Goal: Task Accomplishment & Management: Complete application form

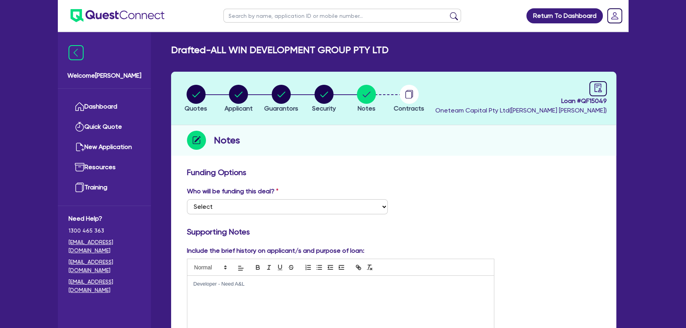
click at [129, 13] on img at bounding box center [117, 15] width 94 height 13
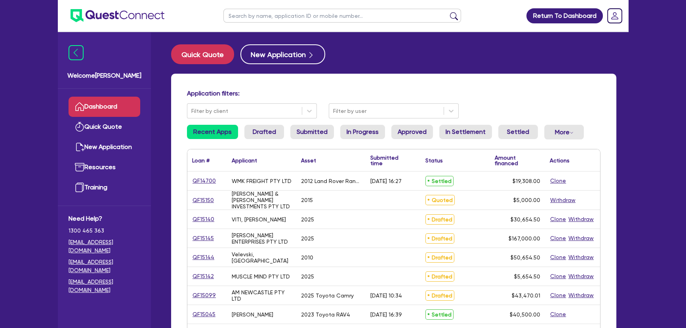
click at [260, 22] on input "text" at bounding box center [341, 16] width 237 height 14
type input "Marches"
click at [447, 12] on button "submit" at bounding box center [453, 17] width 13 height 11
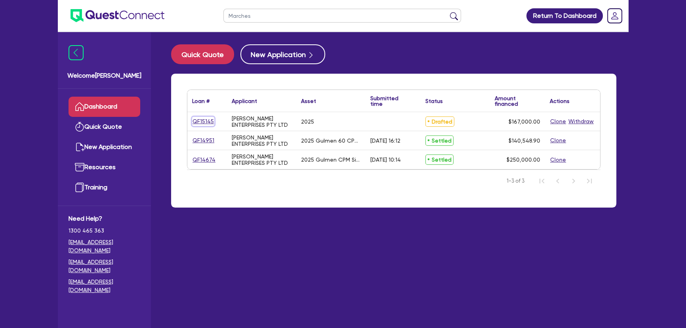
click at [209, 122] on link "QF15145" at bounding box center [203, 121] width 22 height 9
select select "SECONDARY_ASSETS"
select select "PRINTING_AND_PACKAGING_EQUIPMENT"
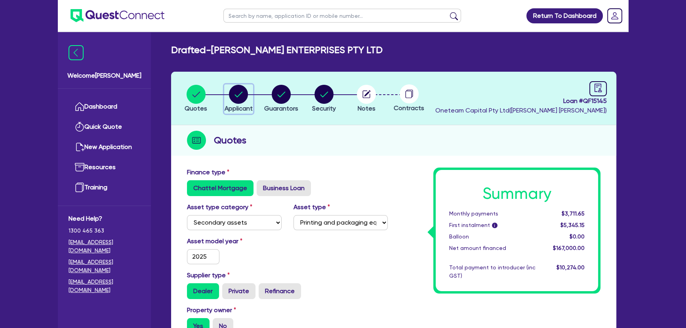
click at [234, 92] on circle "button" at bounding box center [238, 94] width 19 height 19
select select "COMPANY"
select select "MANUFACTURING"
select select "PULP_AND_PAPER"
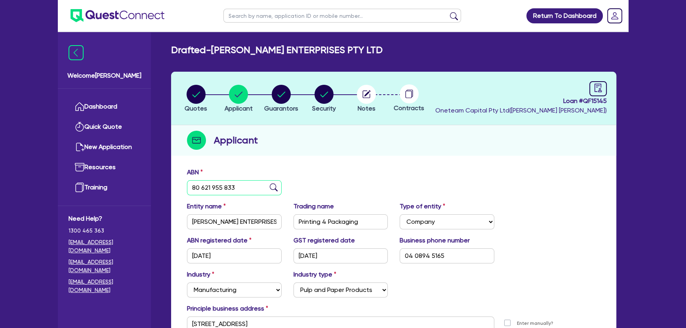
drag, startPoint x: 190, startPoint y: 187, endPoint x: 240, endPoint y: 189, distance: 50.3
click at [240, 189] on input "80 621 955 833" at bounding box center [234, 187] width 95 height 15
drag, startPoint x: 240, startPoint y: 189, endPoint x: 198, endPoint y: 189, distance: 42.7
click at [198, 189] on input "80 621 955 833" at bounding box center [234, 187] width 95 height 15
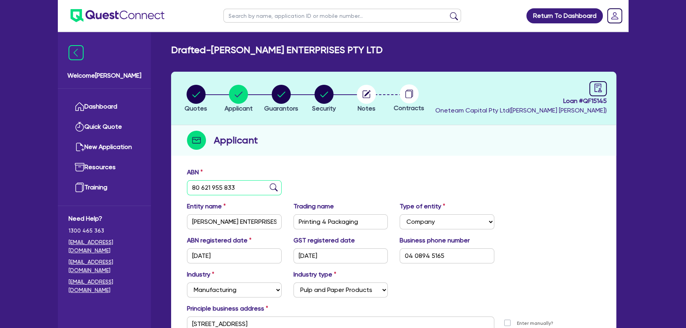
click at [212, 188] on input "80 621 955 833" at bounding box center [234, 187] width 95 height 15
drag, startPoint x: 212, startPoint y: 188, endPoint x: 219, endPoint y: 188, distance: 7.5
click at [219, 188] on input "80 621 955 833" at bounding box center [234, 187] width 95 height 15
drag, startPoint x: 225, startPoint y: 188, endPoint x: 236, endPoint y: 188, distance: 11.1
click at [236, 188] on input "80 621 955 833" at bounding box center [234, 187] width 95 height 15
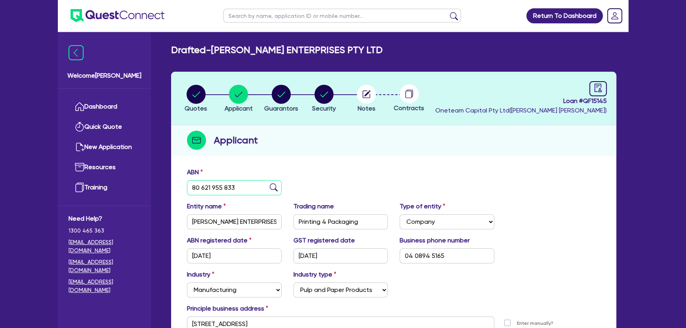
click at [236, 188] on input "80 621 955 833" at bounding box center [234, 187] width 95 height 15
click at [258, 170] on div "ABN 80 621 955 833" at bounding box center [234, 181] width 106 height 28
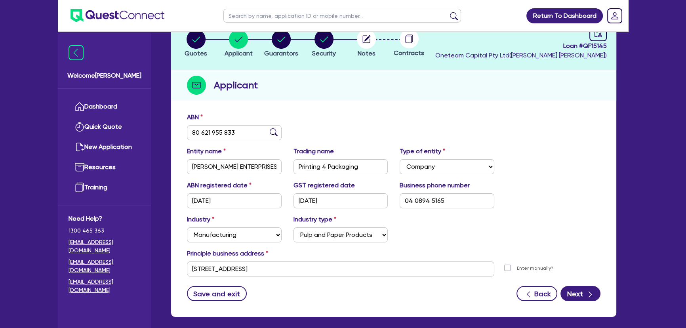
scroll to position [91, 0]
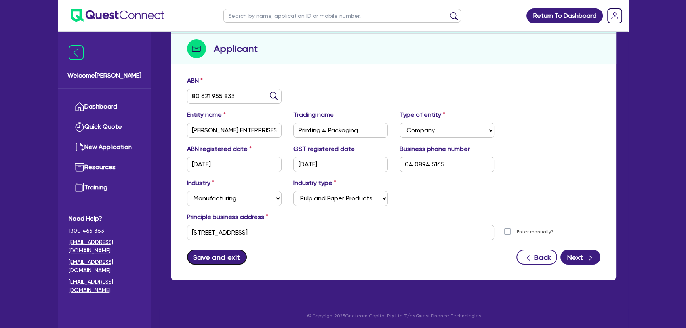
click at [210, 257] on button "Save and exit" at bounding box center [217, 256] width 60 height 15
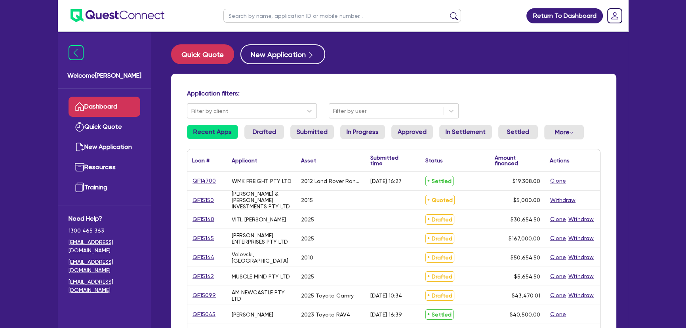
drag, startPoint x: 258, startPoint y: 4, endPoint x: 257, endPoint y: 8, distance: 4.0
click at [258, 6] on ul at bounding box center [341, 15] width 253 height 31
click at [257, 17] on input "text" at bounding box center [341, 16] width 237 height 14
type input "marchese"
click at [447, 12] on button "submit" at bounding box center [453, 17] width 13 height 11
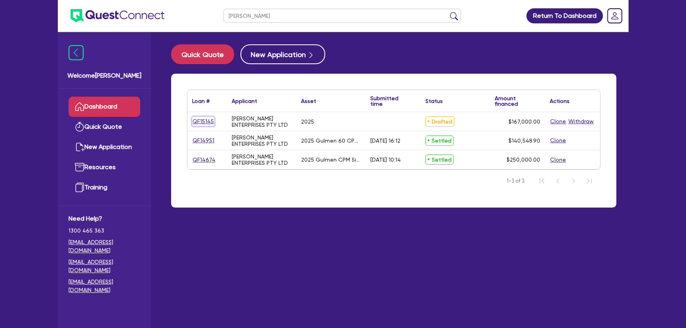
click at [198, 123] on link "QF15145" at bounding box center [203, 121] width 22 height 9
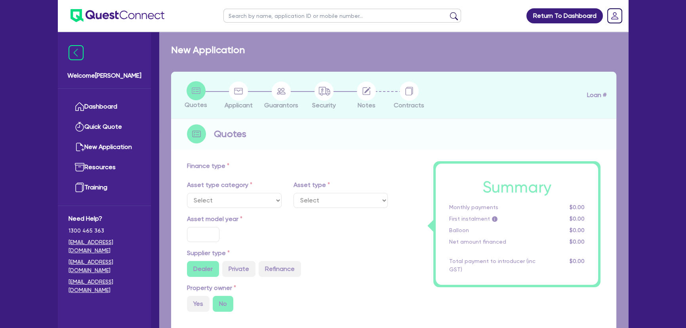
select select "SECONDARY_ASSETS"
type input "2025"
radio input "true"
type input "167,000"
type input "5"
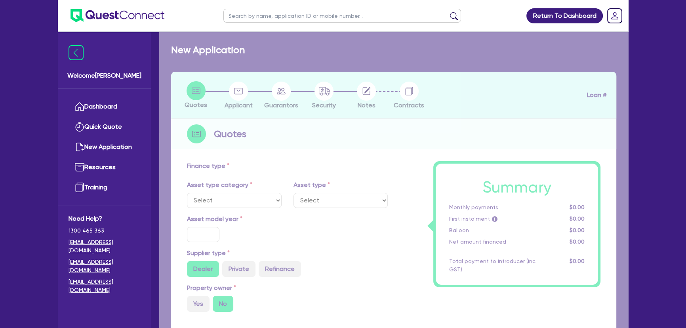
type input "8,350"
type input "9.99"
type input "495"
type input "990"
select select "PRINTING_AND_PACKAGING_EQUIPMENT"
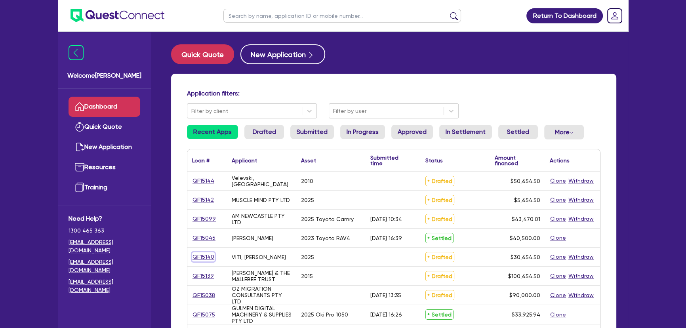
click at [202, 253] on link "QF15140" at bounding box center [203, 256] width 23 height 9
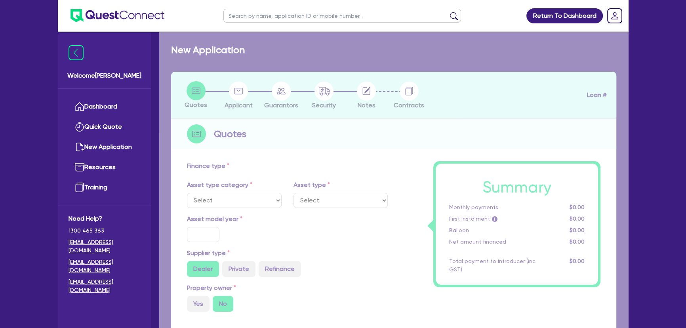
select select "CARS_AND_LIGHT_TRUCKS"
type input "2025"
type input "50,000"
type input "20,000"
type input "5"
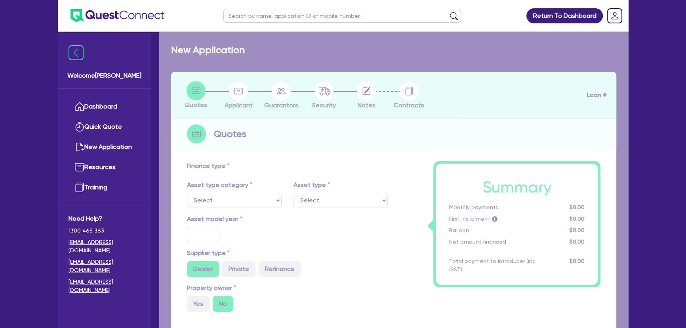
type input "1,532.73"
type input "14.95"
select select "VANS_AND_UTES"
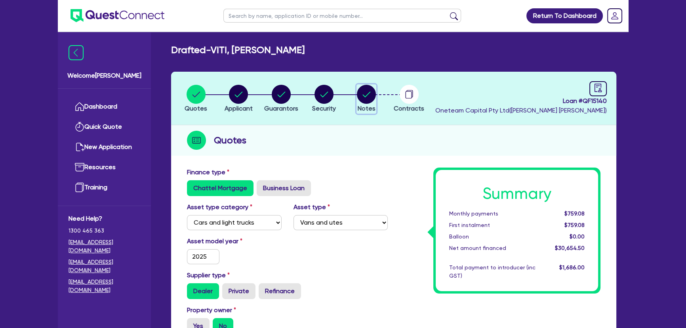
click at [358, 100] on icon "button" at bounding box center [366, 94] width 19 height 19
select select "Other"
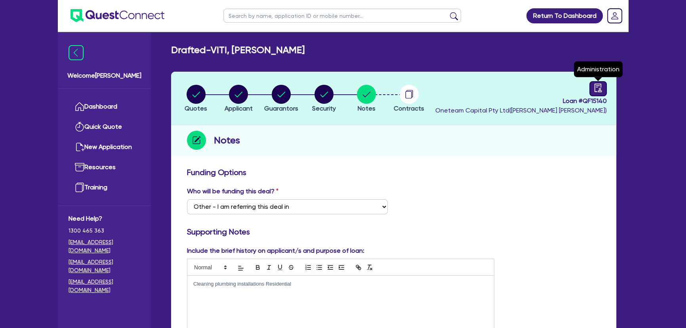
click at [606, 88] on link at bounding box center [597, 88] width 17 height 15
select select "DRAFTED_NEW"
select select "Other"
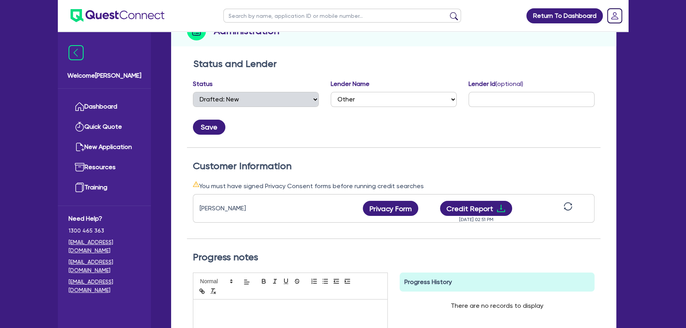
scroll to position [180, 0]
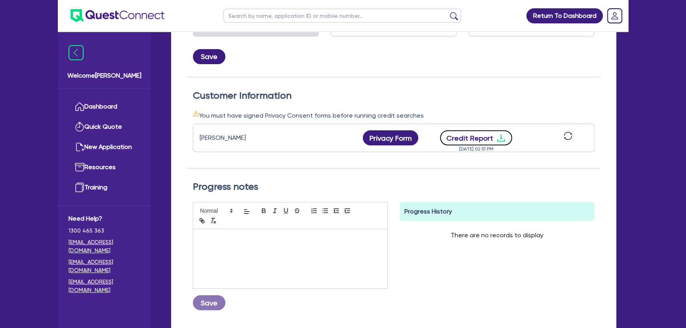
click at [502, 138] on icon "download" at bounding box center [500, 137] width 9 height 9
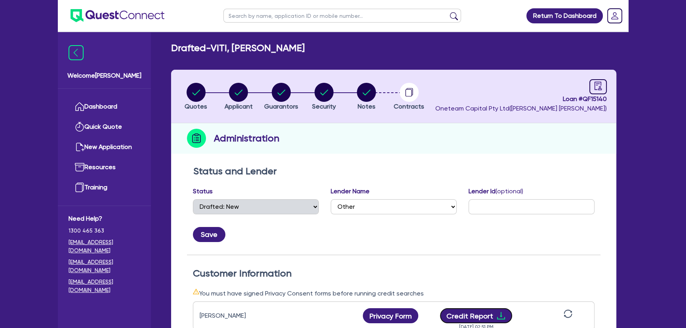
scroll to position [0, 0]
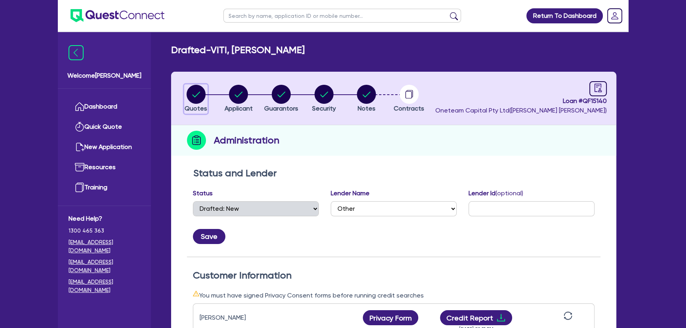
click at [199, 91] on circle "button" at bounding box center [195, 94] width 19 height 19
select select "CARS_AND_LIGHT_TRUCKS"
select select "VANS_AND_UTES"
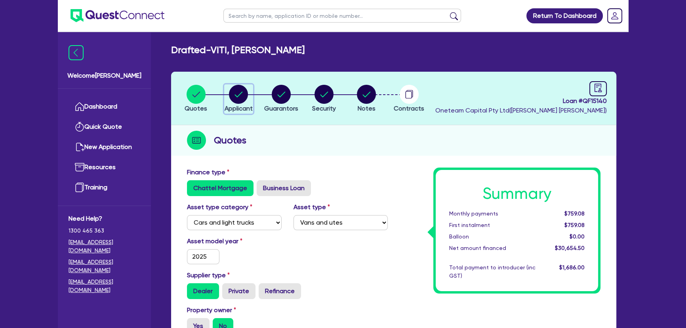
click at [240, 85] on circle "button" at bounding box center [238, 94] width 19 height 19
select select "SOLE_TRADER"
select select "BUILDING_CONSTRUCTION"
select select "TRADES_SERVICES_CONSUMERS"
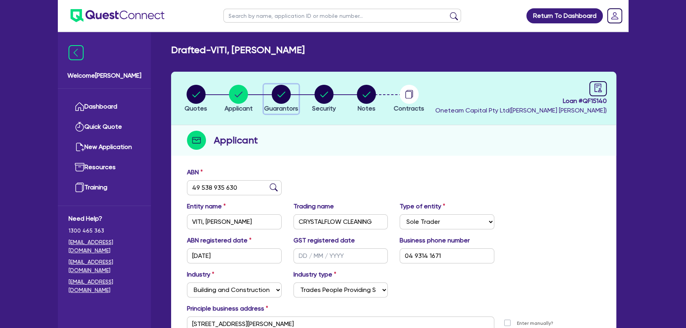
click at [266, 85] on div "button" at bounding box center [281, 94] width 34 height 19
select select "MR"
select select "VIC"
select select "SINGLE"
select select "CASH"
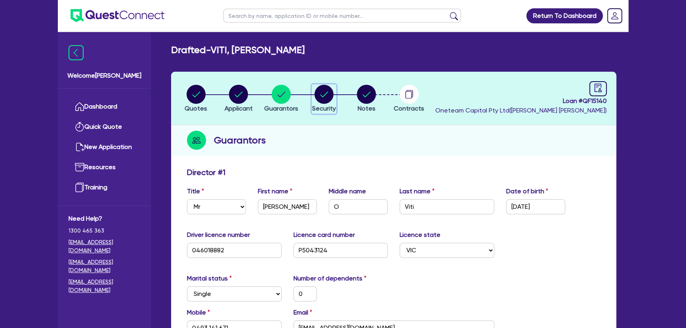
click at [324, 99] on circle "button" at bounding box center [323, 94] width 19 height 19
select select "CARS_AND_LIGHT_TRUCKS"
select select "VANS_AND_UTES"
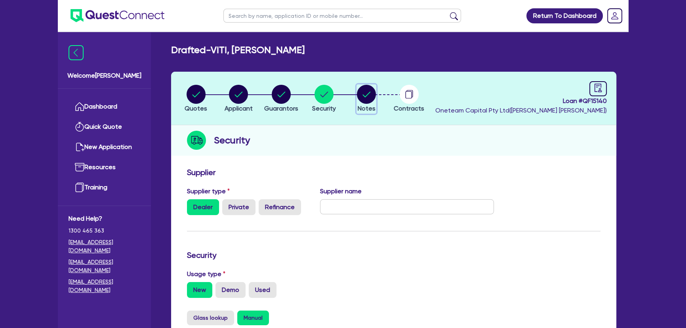
click at [358, 92] on circle "button" at bounding box center [366, 94] width 19 height 19
select select "Other"
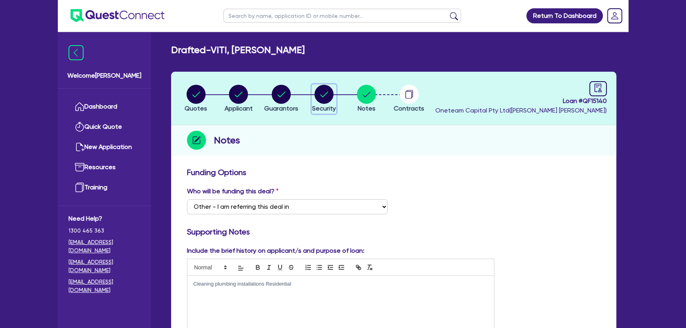
click at [317, 96] on circle "button" at bounding box center [323, 94] width 19 height 19
select select "CARS_AND_LIGHT_TRUCKS"
select select "VANS_AND_UTES"
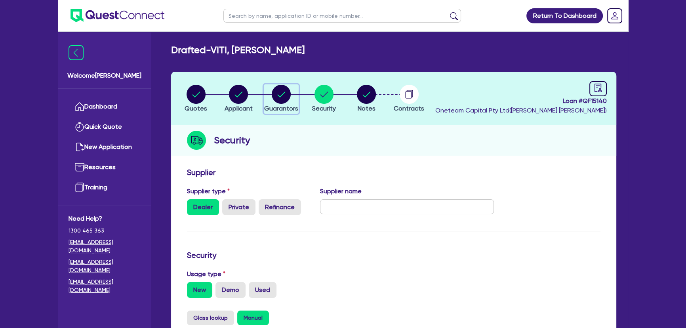
click at [276, 96] on circle "button" at bounding box center [281, 94] width 19 height 19
select select "MR"
select select "VIC"
select select "SINGLE"
select select "CASH"
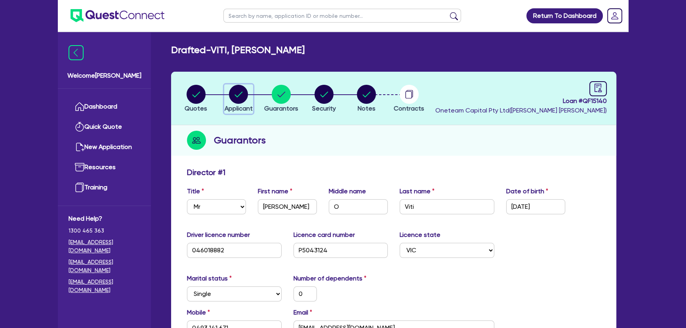
click at [244, 97] on circle "button" at bounding box center [238, 94] width 19 height 19
select select "SOLE_TRADER"
select select "BUILDING_CONSTRUCTION"
select select "TRADES_SERVICES_CONSUMERS"
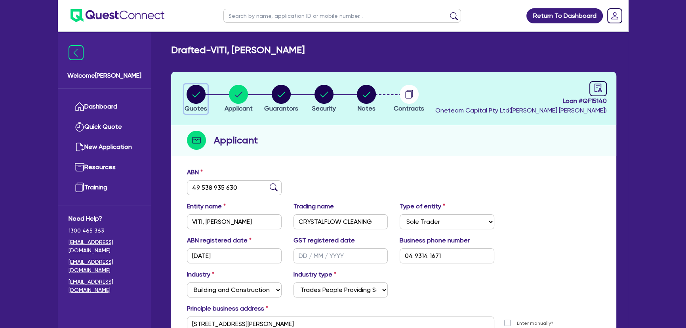
click at [189, 99] on circle "button" at bounding box center [195, 94] width 19 height 19
select select "CARS_AND_LIGHT_TRUCKS"
select select "VANS_AND_UTES"
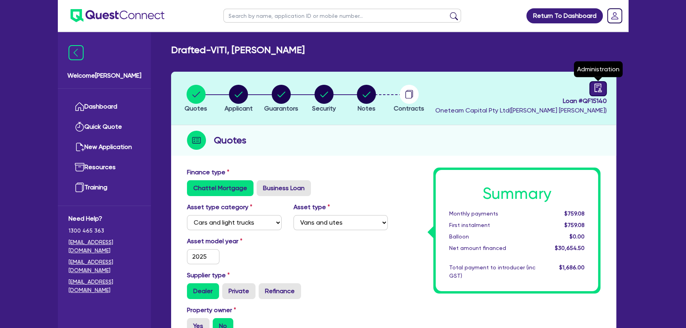
click at [590, 91] on link at bounding box center [597, 88] width 17 height 15
select select "DRAFTED_NEW"
select select "Other"
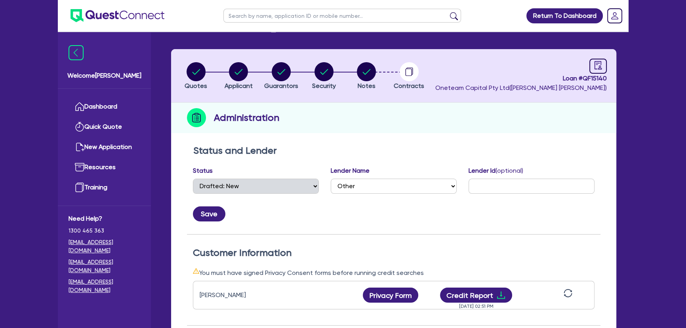
scroll to position [36, 0]
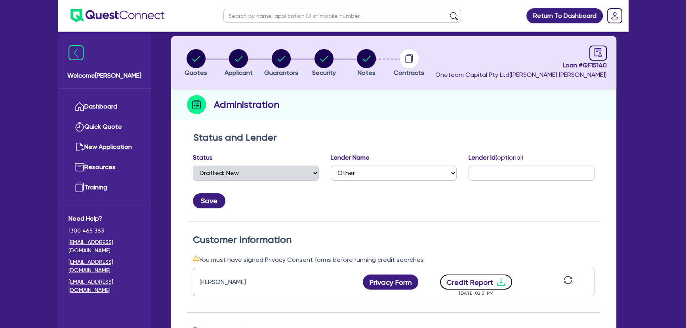
click at [497, 279] on icon "download" at bounding box center [500, 281] width 9 height 9
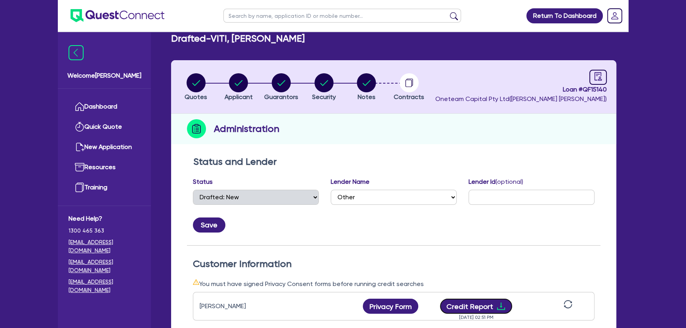
scroll to position [0, 0]
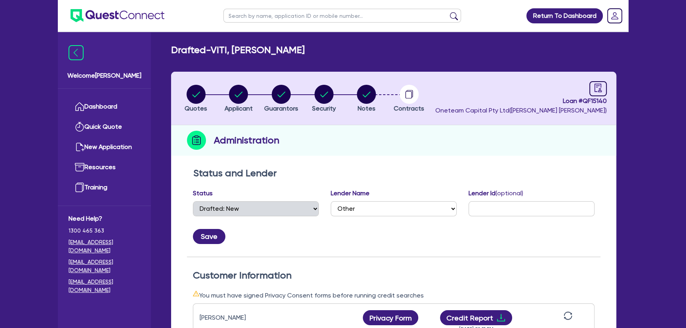
click at [123, 17] on img at bounding box center [117, 15] width 94 height 13
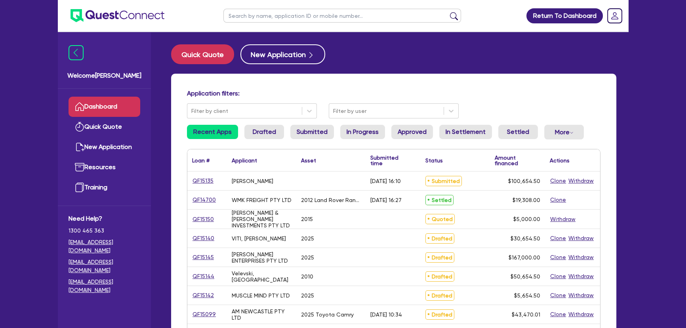
click at [277, 17] on input "text" at bounding box center [341, 16] width 237 height 14
paste input "QF15126"
type input "QF15126"
click at [447, 12] on button "submit" at bounding box center [453, 17] width 13 height 11
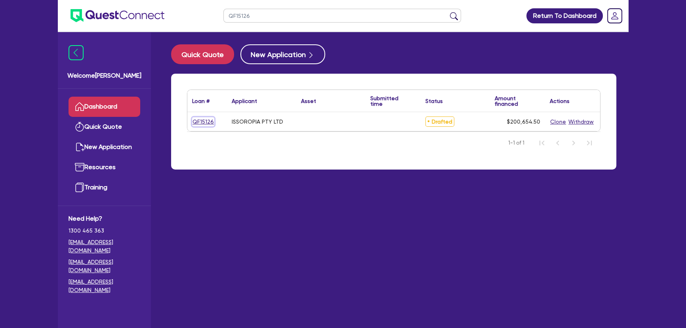
click at [202, 122] on link "QF15126" at bounding box center [203, 121] width 22 height 9
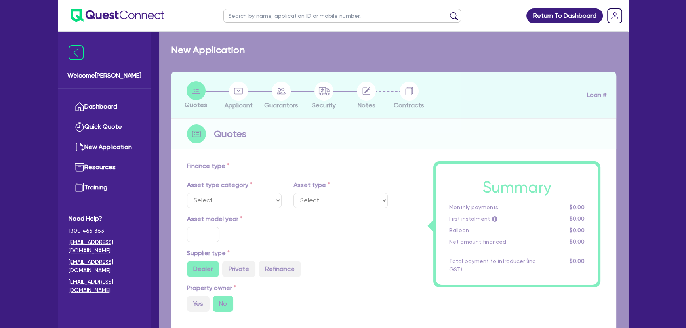
type input "200,000"
type input "3"
type input "6,019.64"
radio input "true"
type input "13.95"
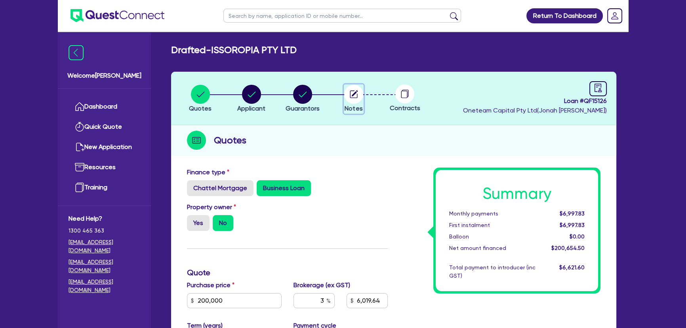
click at [359, 99] on circle "button" at bounding box center [353, 94] width 19 height 19
select select "Other"
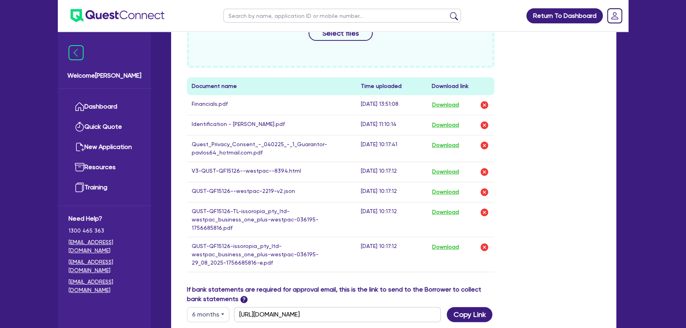
scroll to position [396, 0]
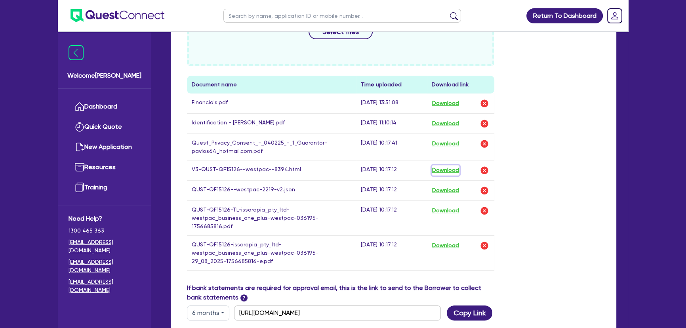
click at [442, 169] on button "Download" at bounding box center [445, 170] width 28 height 10
click at [444, 103] on button "Download" at bounding box center [445, 103] width 28 height 10
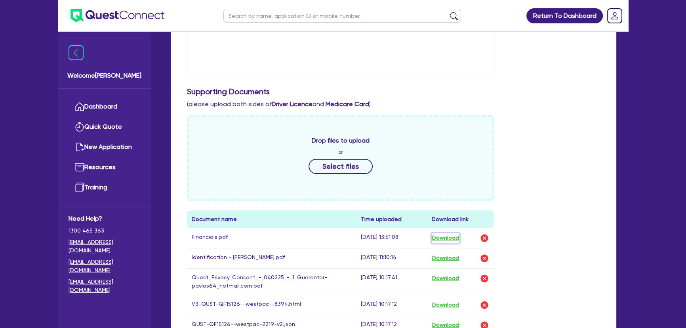
scroll to position [360, 0]
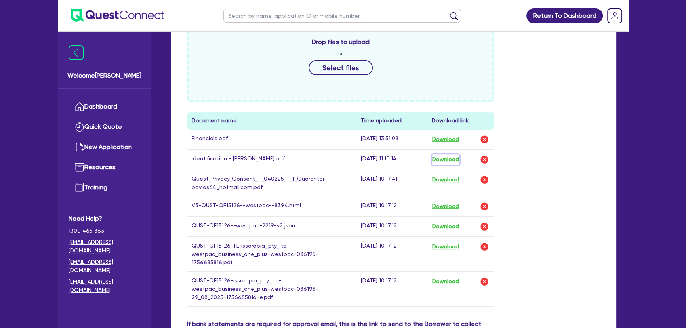
click at [446, 160] on button "Download" at bounding box center [445, 159] width 28 height 10
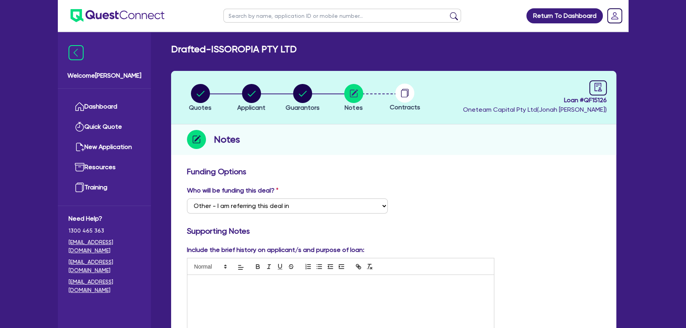
scroll to position [0, 0]
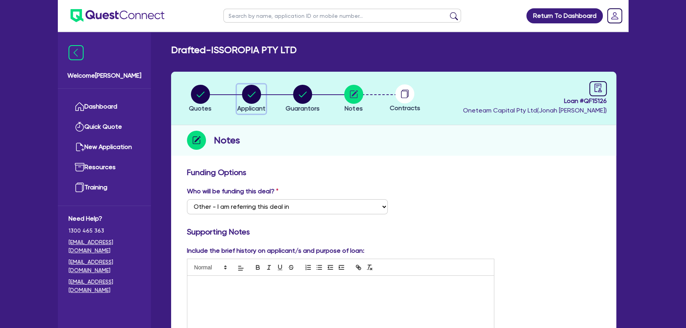
click at [241, 110] on span "Applicant" at bounding box center [251, 108] width 28 height 8
select select "COMPANY"
select select "ACCOMODATION_FOOD"
select select "RESTAURANTS"
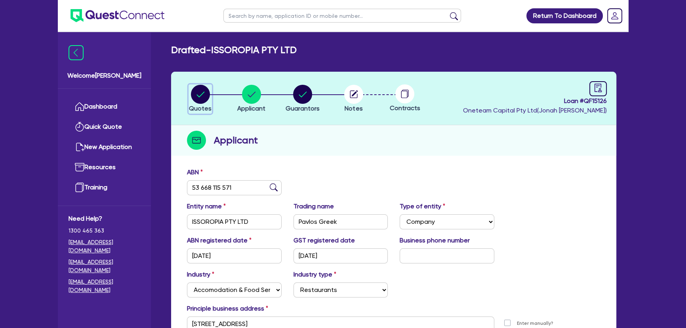
click at [208, 90] on circle "button" at bounding box center [200, 94] width 19 height 19
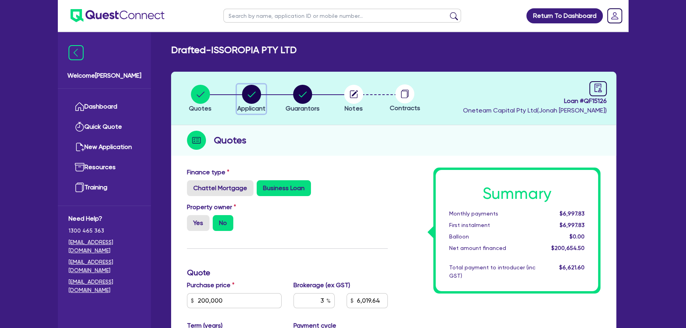
click at [250, 97] on circle "button" at bounding box center [251, 94] width 19 height 19
select select "COMPANY"
select select "ACCOMODATION_FOOD"
select select "RESTAURANTS"
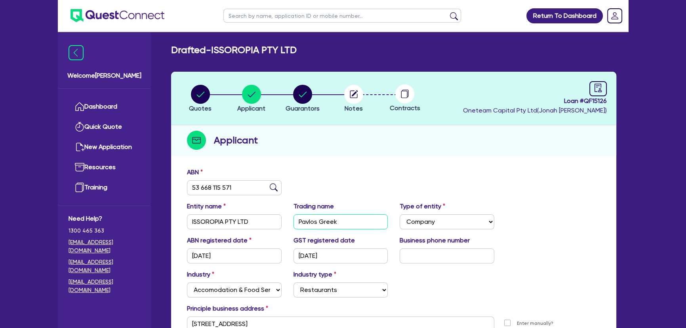
drag, startPoint x: 352, startPoint y: 220, endPoint x: 310, endPoint y: 218, distance: 42.0
click at [312, 219] on input "Pavlos Greek" at bounding box center [340, 221] width 95 height 15
click at [363, 186] on div "ABN 53 668 115 571" at bounding box center [393, 184] width 425 height 34
drag, startPoint x: 358, startPoint y: 217, endPoint x: 301, endPoint y: 215, distance: 57.0
click at [301, 215] on input "Pavlos Greek" at bounding box center [340, 221] width 95 height 15
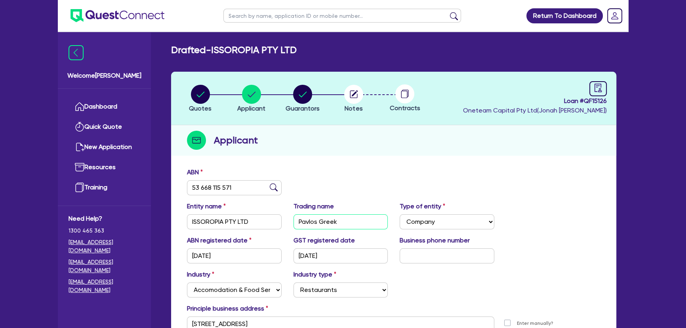
click at [368, 222] on input "Pavlos Greek" at bounding box center [340, 221] width 95 height 15
drag, startPoint x: 349, startPoint y: 218, endPoint x: 297, endPoint y: 217, distance: 51.9
click at [297, 217] on input "Pavlos Greek" at bounding box center [340, 221] width 95 height 15
click at [353, 97] on icon "button" at bounding box center [353, 94] width 8 height 8
select select "Other"
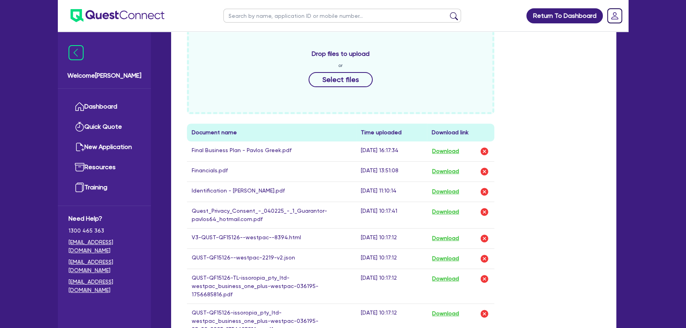
scroll to position [396, 0]
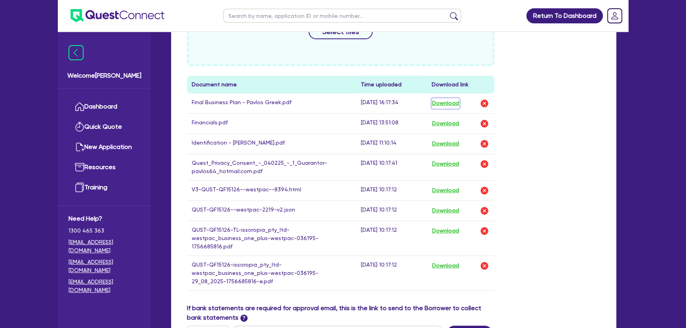
click at [440, 103] on button "Download" at bounding box center [445, 103] width 28 height 10
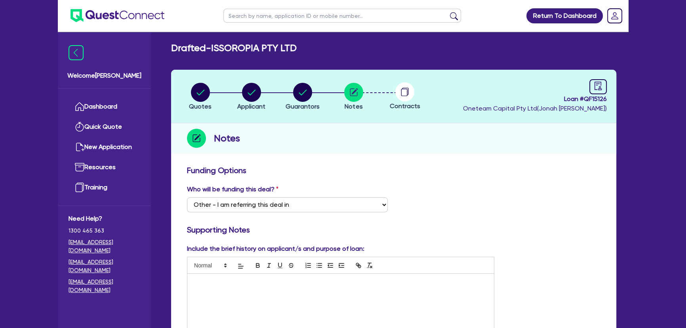
scroll to position [0, 0]
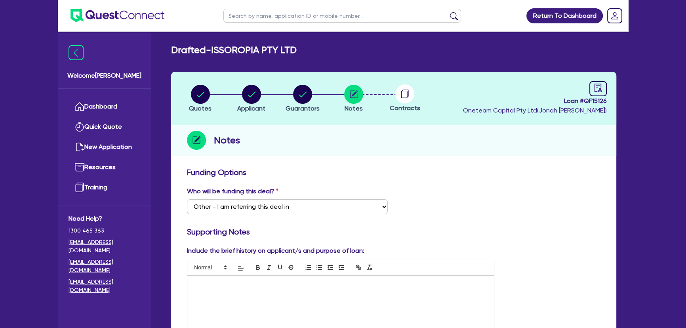
click at [263, 91] on div "button" at bounding box center [251, 94] width 28 height 19
select select "COMPANY"
select select "ACCOMODATION_FOOD"
select select "RESTAURANTS"
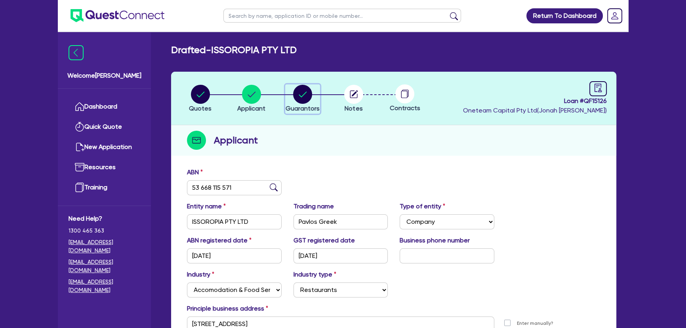
click at [302, 100] on circle "button" at bounding box center [302, 94] width 19 height 19
select select "MR"
select select "WA"
select select "SINGLE"
select select "VEHICLE"
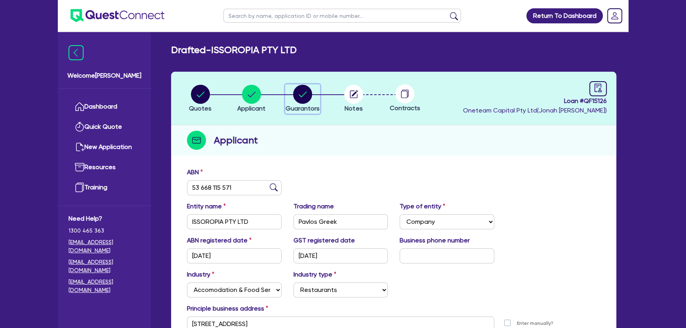
select select "CREDIT_CARD"
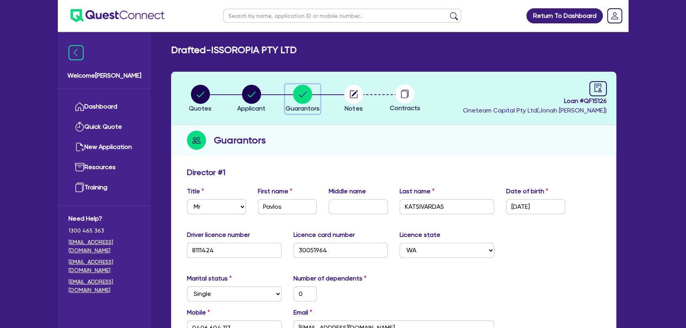
scroll to position [72, 0]
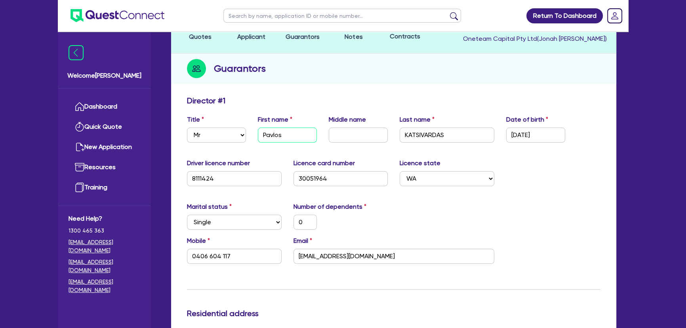
drag, startPoint x: 281, startPoint y: 133, endPoint x: 262, endPoint y: 133, distance: 19.4
click at [262, 133] on input "Pavlos" at bounding box center [287, 134] width 59 height 15
click at [544, 167] on div "Driver licence number 8111424 Licence card number 30051964 Licence state Select…" at bounding box center [393, 175] width 425 height 34
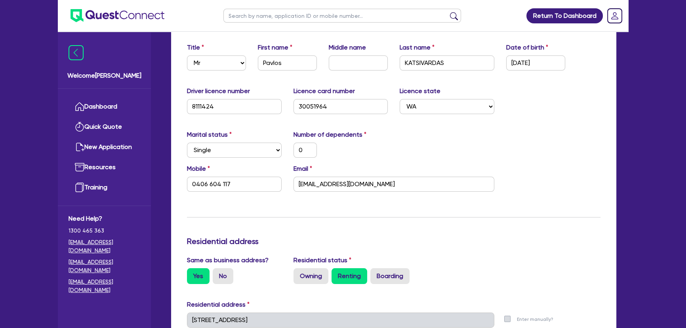
scroll to position [36, 0]
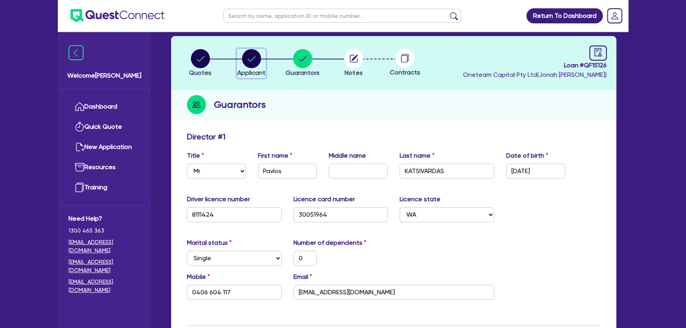
click at [242, 58] on circle "button" at bounding box center [251, 58] width 19 height 19
select select "COMPANY"
select select "ACCOMODATION_FOOD"
select select "RESTAURANTS"
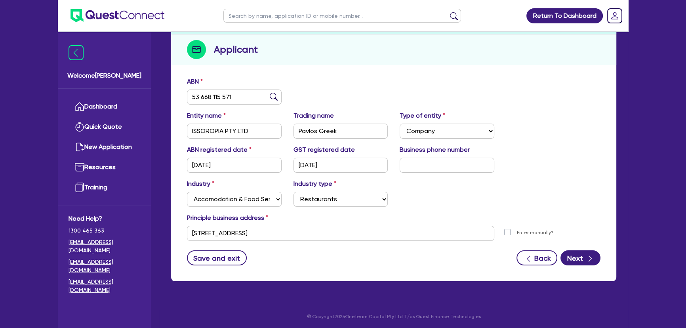
scroll to position [91, 0]
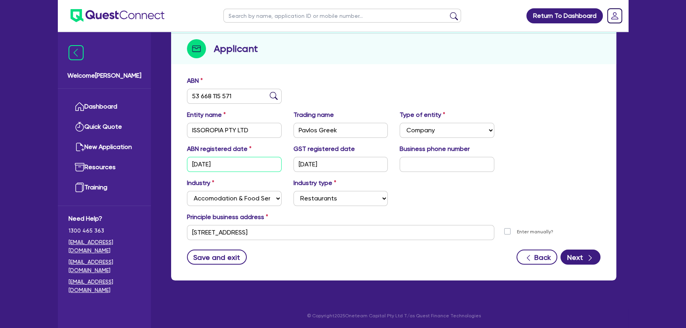
drag, startPoint x: 251, startPoint y: 169, endPoint x: 167, endPoint y: 166, distance: 83.6
click at [167, 166] on div "Quotes Applicant Guarantors Notes Contracts Loan # QF15126 Oneteam Capital Pty …" at bounding box center [393, 135] width 457 height 310
drag, startPoint x: 344, startPoint y: 159, endPoint x: 268, endPoint y: 161, distance: 76.4
click at [281, 160] on div "ABN registered date 19/05/2023 GST registered date 19/05/2023 Business phone nu…" at bounding box center [393, 161] width 425 height 34
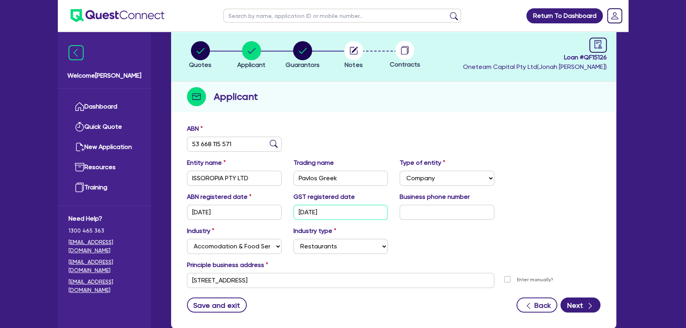
scroll to position [0, 0]
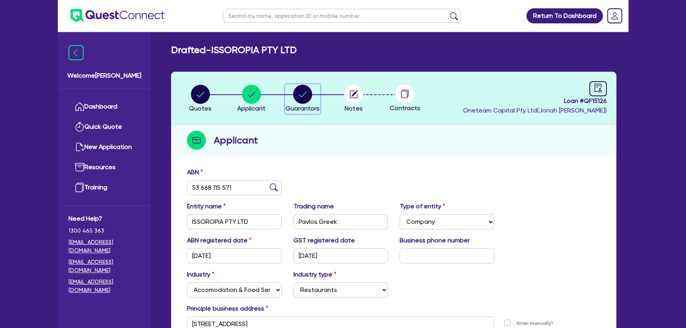
click at [302, 95] on icon "button" at bounding box center [302, 94] width 8 height 6
select select "MR"
select select "WA"
select select "SINGLE"
select select "VEHICLE"
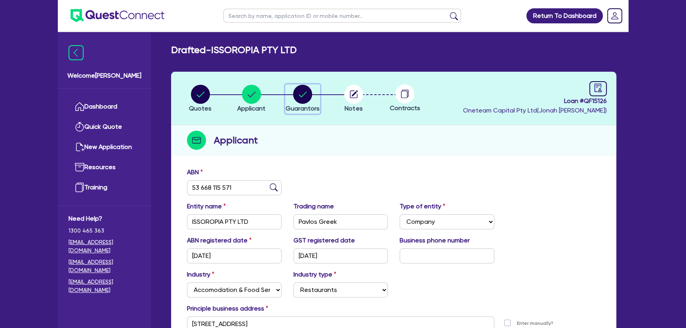
select select "CREDIT_CARD"
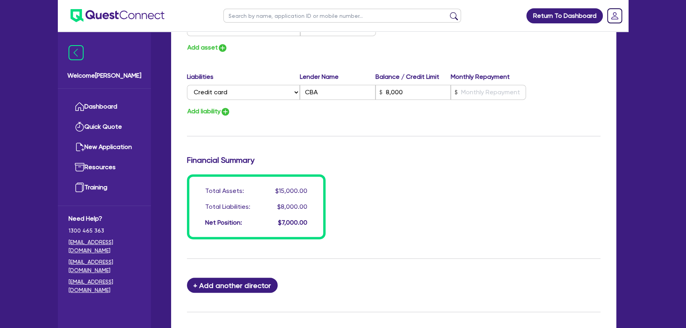
scroll to position [594, 0]
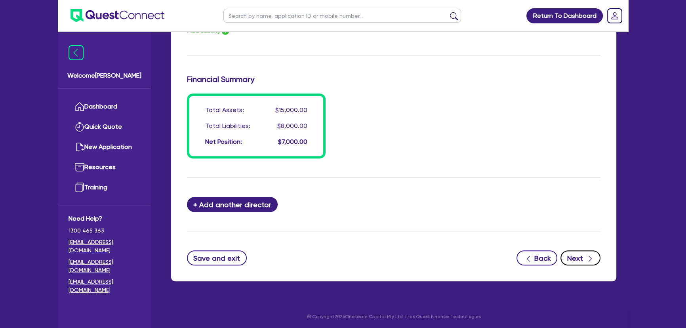
click at [588, 261] on button "Next" at bounding box center [580, 257] width 40 height 15
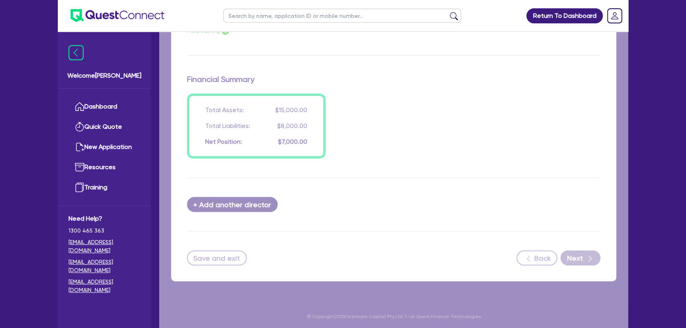
select select "Other"
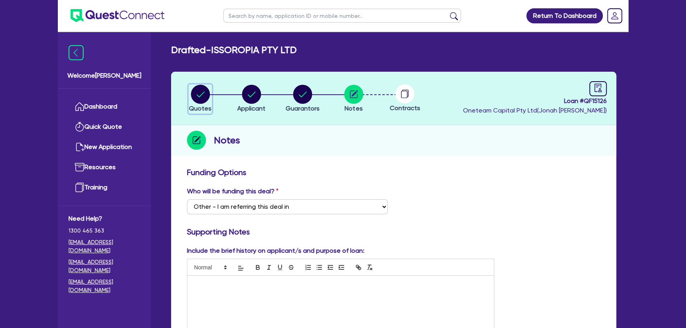
click at [199, 104] on span "Quotes" at bounding box center [200, 108] width 23 height 8
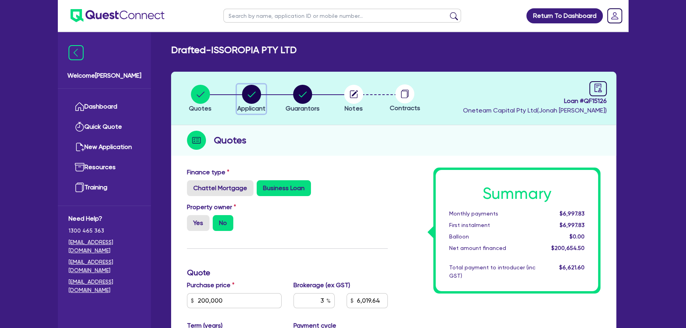
click at [245, 97] on circle "button" at bounding box center [251, 94] width 19 height 19
select select "COMPANY"
select select "ACCOMODATION_FOOD"
select select "RESTAURANTS"
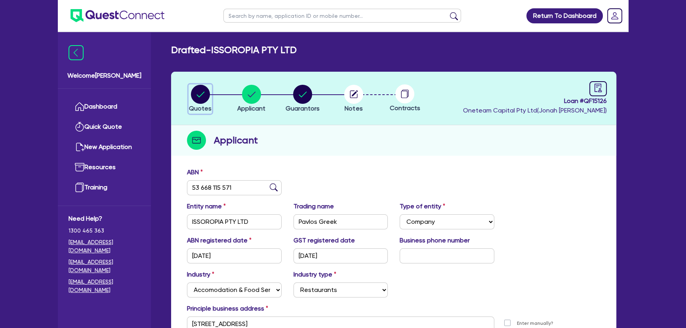
click at [202, 98] on circle "button" at bounding box center [200, 94] width 19 height 19
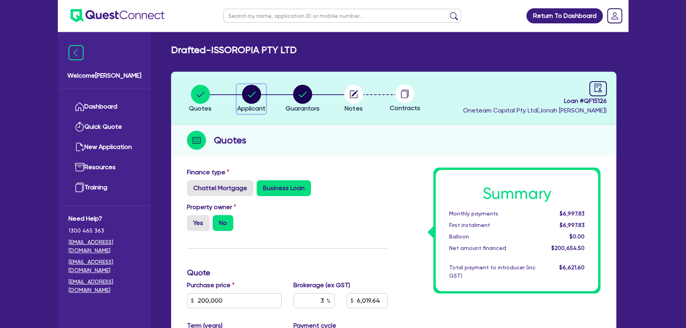
click at [255, 101] on circle "button" at bounding box center [251, 94] width 19 height 19
select select "COMPANY"
select select "ACCOMODATION_FOOD"
select select "RESTAURANTS"
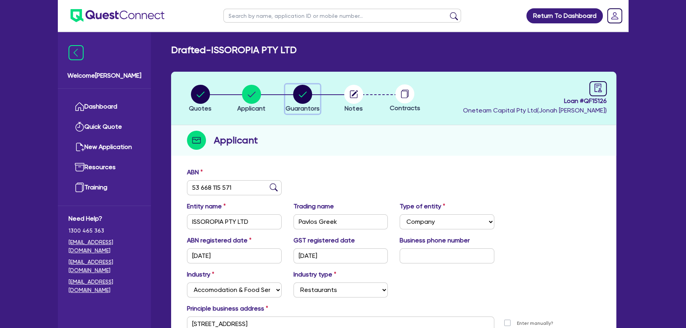
click at [296, 98] on circle "button" at bounding box center [302, 94] width 19 height 19
select select "MR"
select select "WA"
select select "SINGLE"
select select "VEHICLE"
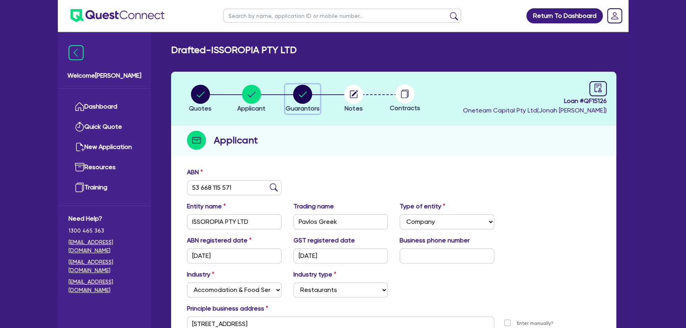
select select "CREDIT_CARD"
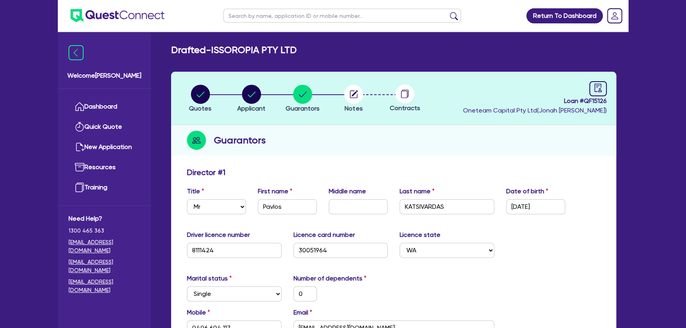
drag, startPoint x: 360, startPoint y: 118, endPoint x: 354, endPoint y: 109, distance: 11.2
click at [359, 116] on header "Quotes Applicant Guarantors Notes Contracts Loan # QF15126 Oneteam Capital Pty …" at bounding box center [393, 98] width 445 height 53
click at [352, 101] on circle "button" at bounding box center [353, 94] width 19 height 19
select select "Other"
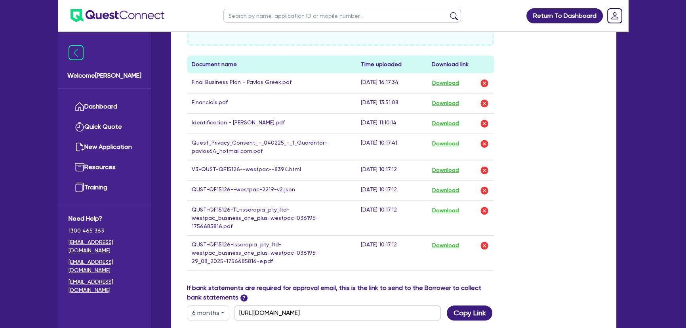
scroll to position [431, 0]
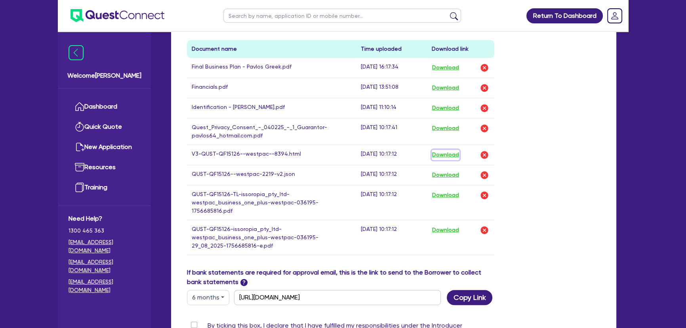
click at [440, 153] on button "Download" at bounding box center [445, 155] width 28 height 10
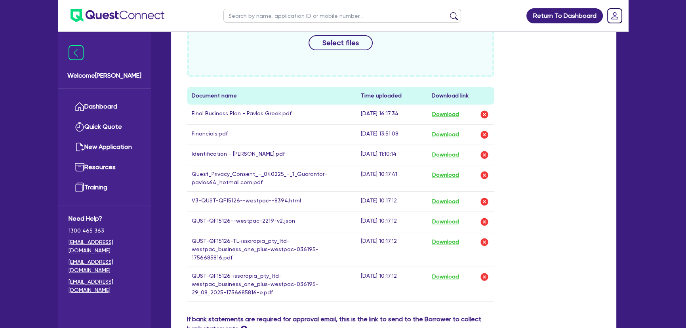
scroll to position [396, 0]
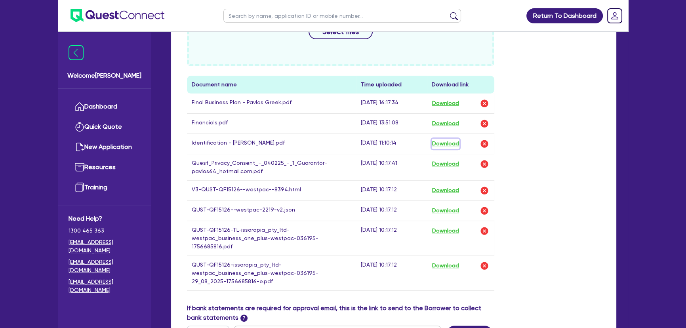
click at [451, 140] on button "Download" at bounding box center [445, 144] width 28 height 10
click at [444, 105] on button "Download" at bounding box center [445, 103] width 28 height 10
click at [446, 123] on button "Download" at bounding box center [445, 123] width 28 height 10
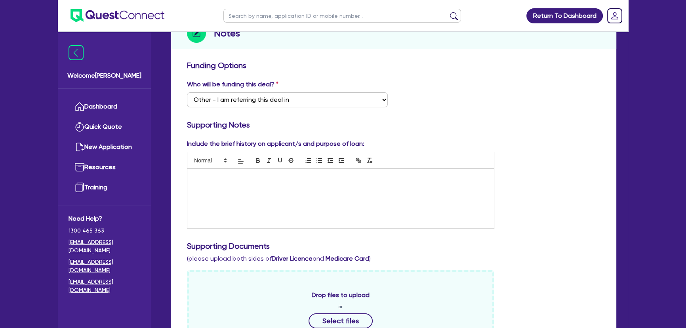
scroll to position [36, 0]
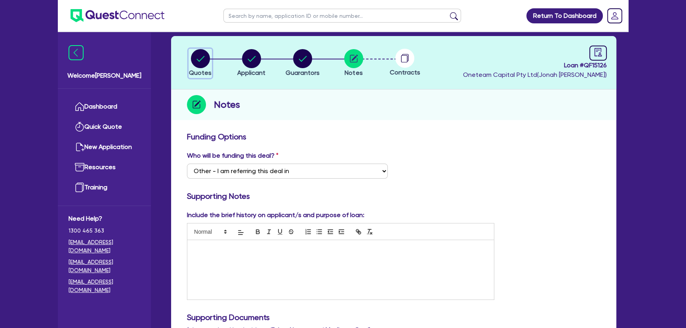
click at [196, 60] on circle "button" at bounding box center [200, 58] width 19 height 19
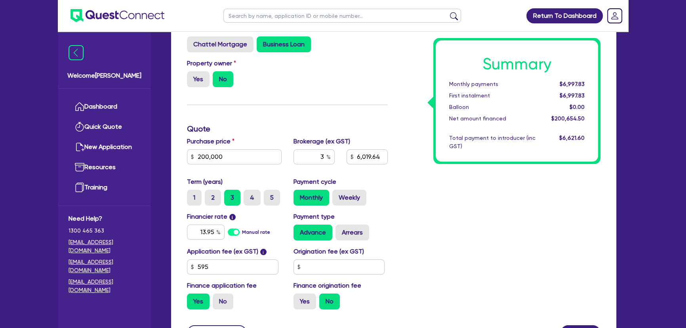
scroll to position [219, 0]
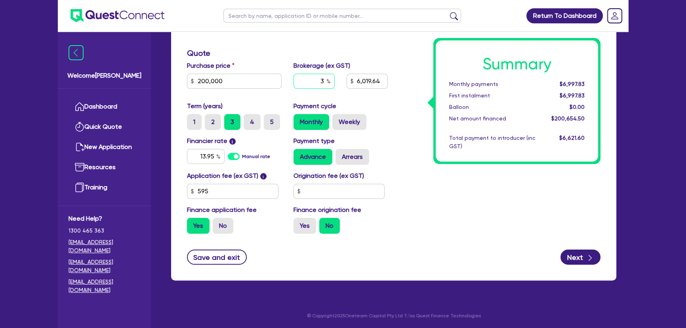
click at [309, 82] on input "3" at bounding box center [313, 81] width 41 height 15
type input "4"
type input "200,000"
type input "6,019.64"
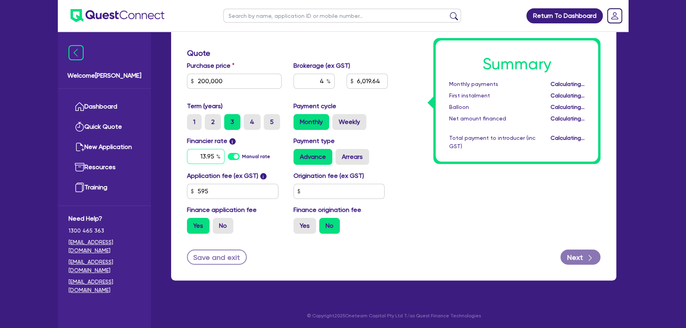
click at [194, 154] on input "13.95" at bounding box center [206, 156] width 38 height 15
type input "200,000"
type input "8,026.18"
click at [194, 154] on input "13.95" at bounding box center [206, 156] width 38 height 15
type input "8"
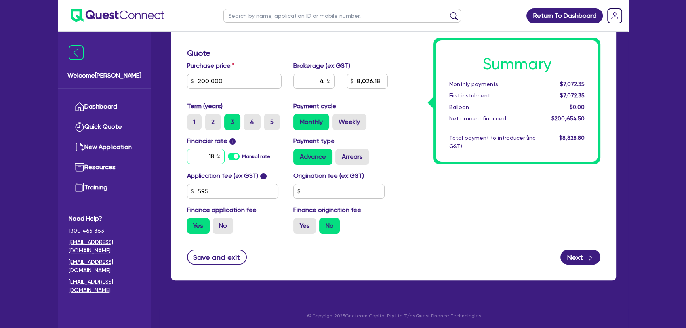
type input "18"
type input "200,000"
type input "8,026.18"
type input "200,000"
type input "8,026.18"
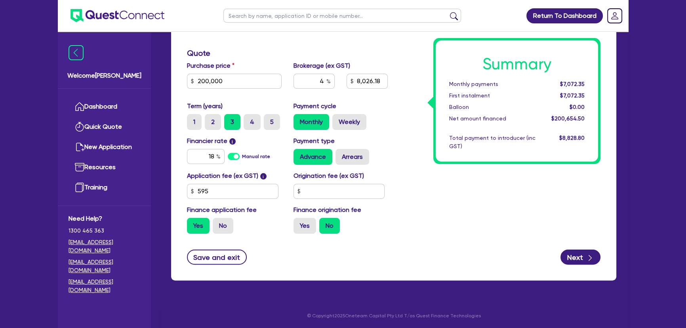
click at [475, 207] on div "Summary Monthly payments $7,072.35 First instalment $7,072.35 Balloon $0.00 Net…" at bounding box center [499, 94] width 213 height 292
drag, startPoint x: 359, startPoint y: 80, endPoint x: 399, endPoint y: 78, distance: 40.8
click at [399, 78] on div "Finance type Chattel Mortgage Business Loan Asset type category Select Cars and…" at bounding box center [393, 94] width 425 height 292
click at [364, 123] on label "Weekly" at bounding box center [349, 122] width 34 height 16
click at [337, 119] on input "Weekly" at bounding box center [334, 116] width 5 height 5
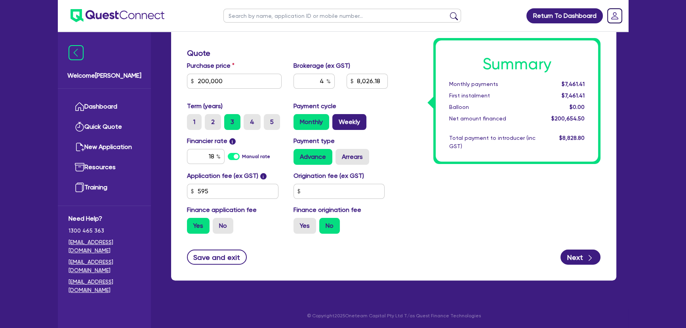
radio input "true"
type input "200,000"
type input "8,026.18"
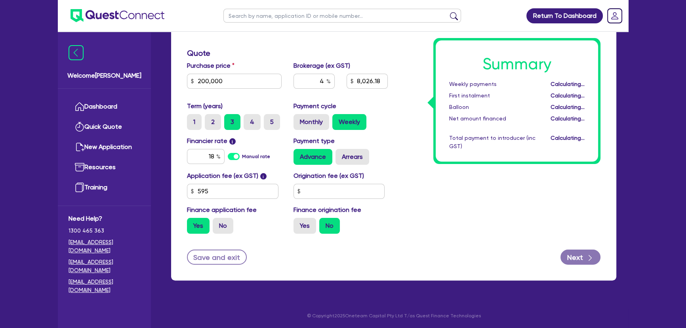
type input "200,000"
type input "8,026.18"
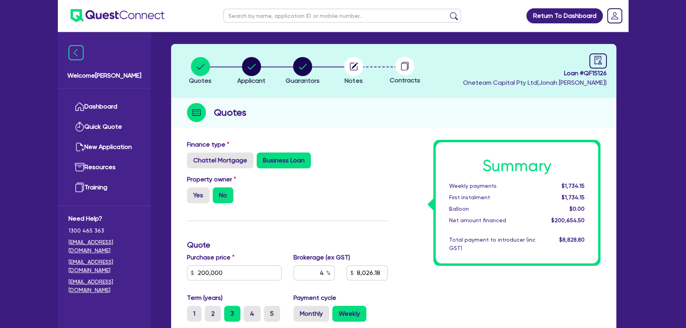
scroll to position [0, 0]
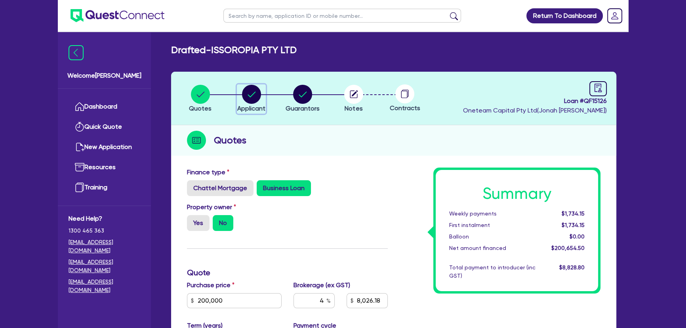
click at [245, 96] on circle "button" at bounding box center [251, 94] width 19 height 19
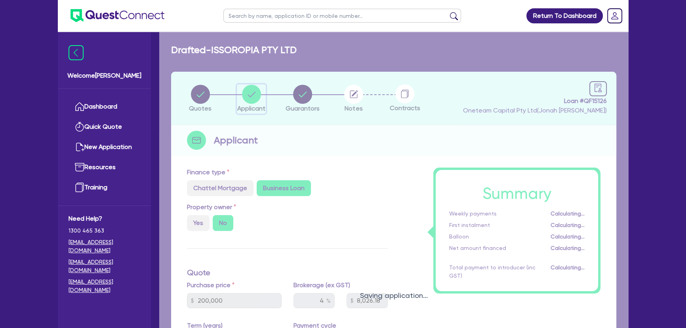
select select "COMPANY"
select select "ACCOMODATION_FOOD"
select select "RESTAURANTS"
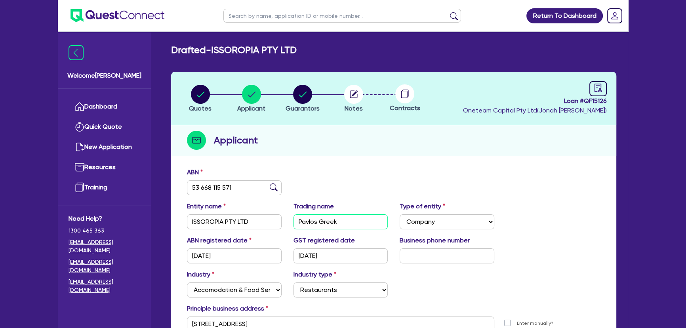
drag, startPoint x: 328, startPoint y: 225, endPoint x: 256, endPoint y: 222, distance: 72.1
click at [256, 222] on div "Entity name ISSOROPIA PTY LTD Trading name Pavlos Greek Type of entity Select S…" at bounding box center [393, 218] width 425 height 34
drag, startPoint x: 230, startPoint y: 187, endPoint x: 144, endPoint y: 186, distance: 85.1
click at [144, 186] on div "Welcome Joel Dashboard Quick Quote New Application Ref Company Ref Salesperson …" at bounding box center [343, 210] width 570 height 420
click at [600, 80] on header "Quotes Applicant Guarantors Notes Contracts Loan # QF15126 Oneteam Capital Pty …" at bounding box center [393, 98] width 445 height 53
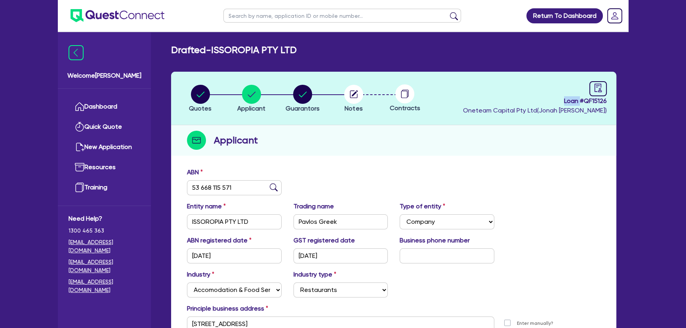
click at [600, 80] on header "Quotes Applicant Guarantors Notes Contracts Loan # QF15126 Oneteam Capital Pty …" at bounding box center [393, 98] width 445 height 53
click at [597, 86] on icon "audit" at bounding box center [597, 88] width 9 height 9
select select "DRAFTED_NEW"
select select "Other"
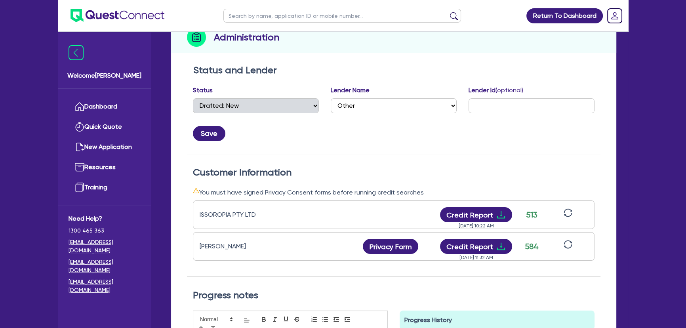
scroll to position [216, 0]
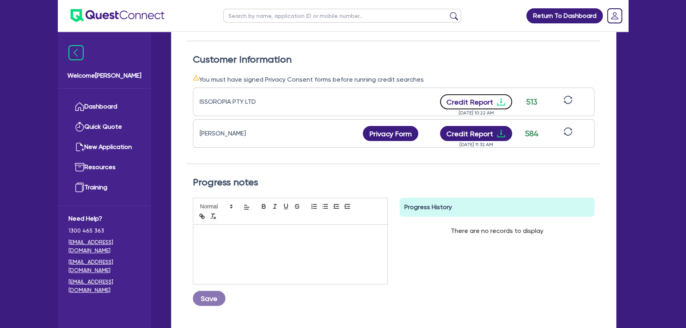
click at [498, 99] on icon "download" at bounding box center [500, 101] width 9 height 9
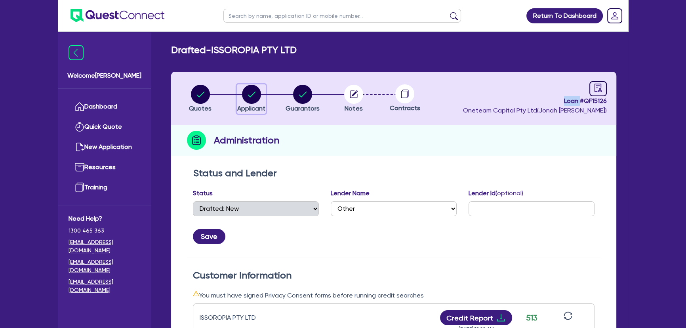
click at [249, 87] on circle "button" at bounding box center [251, 94] width 19 height 19
select select "COMPANY"
select select "ACCOMODATION_FOOD"
select select "RESTAURANTS"
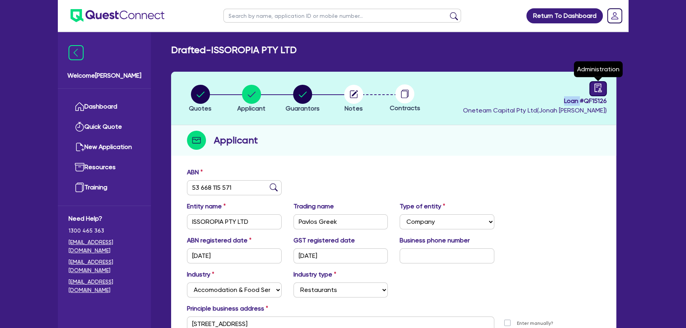
click at [591, 87] on link at bounding box center [597, 88] width 17 height 15
select select "DRAFTED_NEW"
select select "Other"
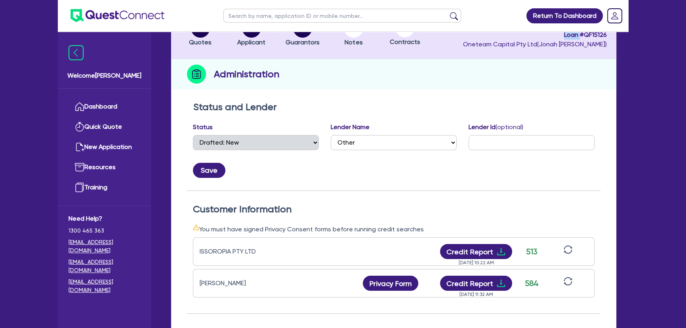
scroll to position [108, 0]
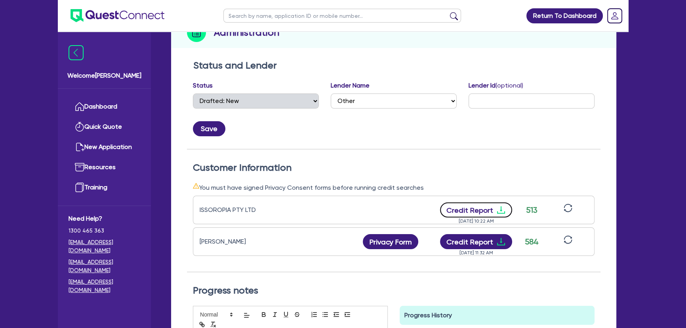
click at [499, 210] on icon "download" at bounding box center [500, 209] width 9 height 9
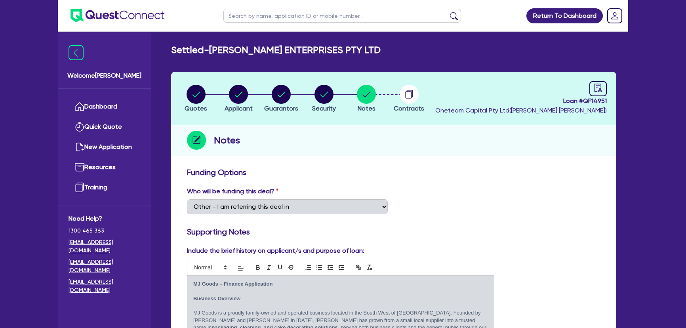
select select "Other"
